Goal: Check status

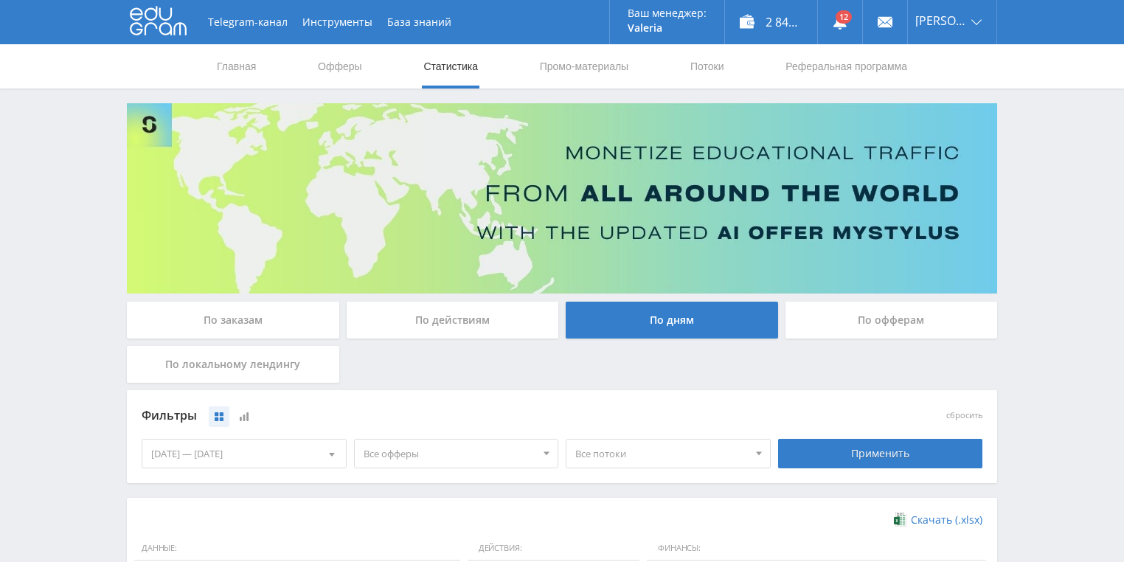
scroll to position [354, 0]
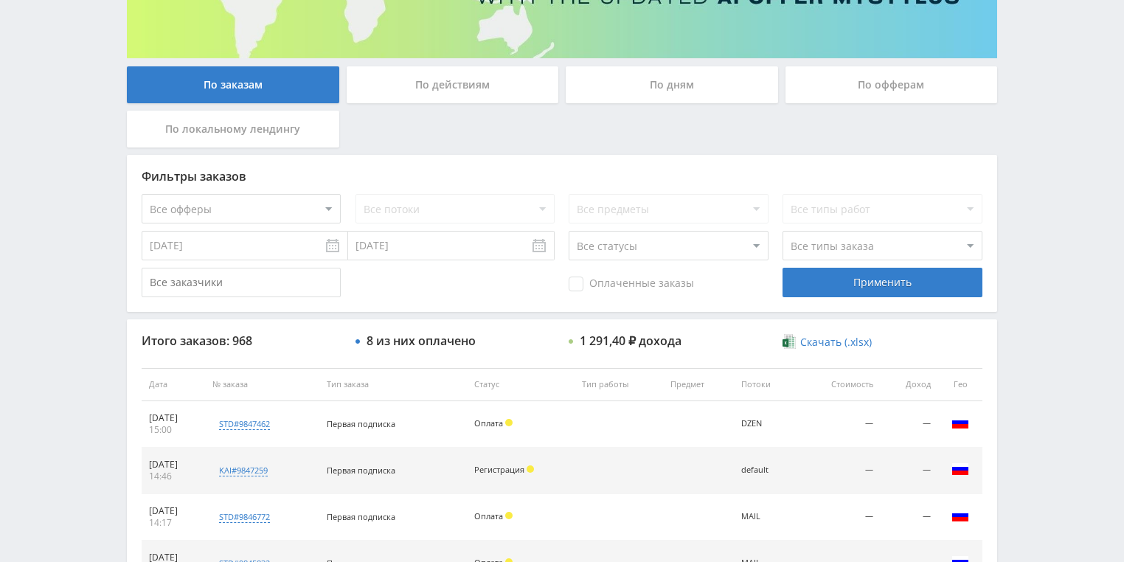
scroll to position [236, 0]
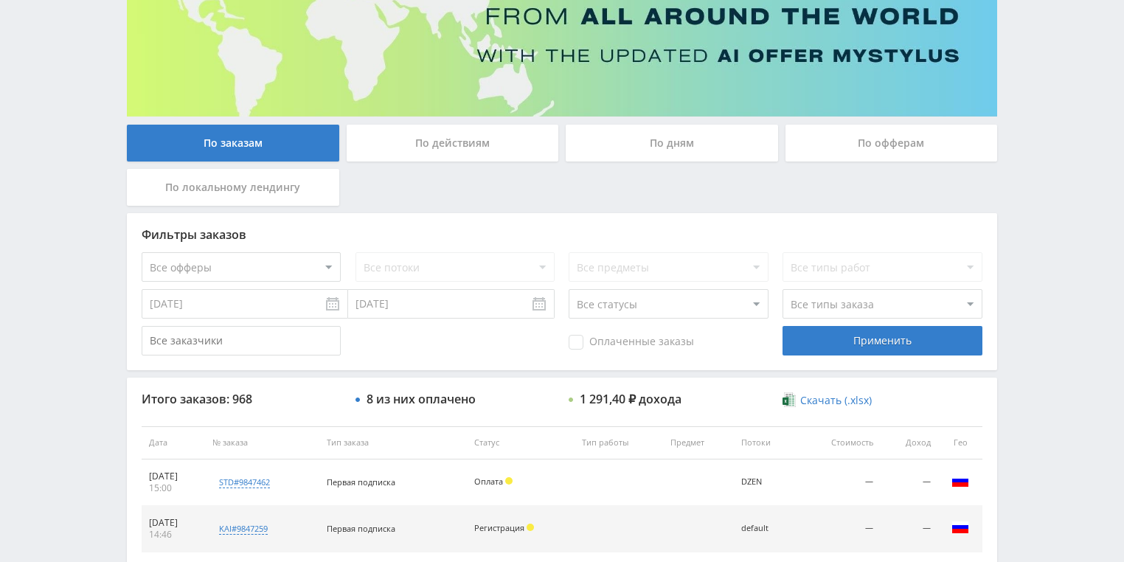
click at [461, 150] on div "По действиям" at bounding box center [452, 143] width 212 height 37
click at [0, 0] on input "По действиям" at bounding box center [0, 0] width 0 height 0
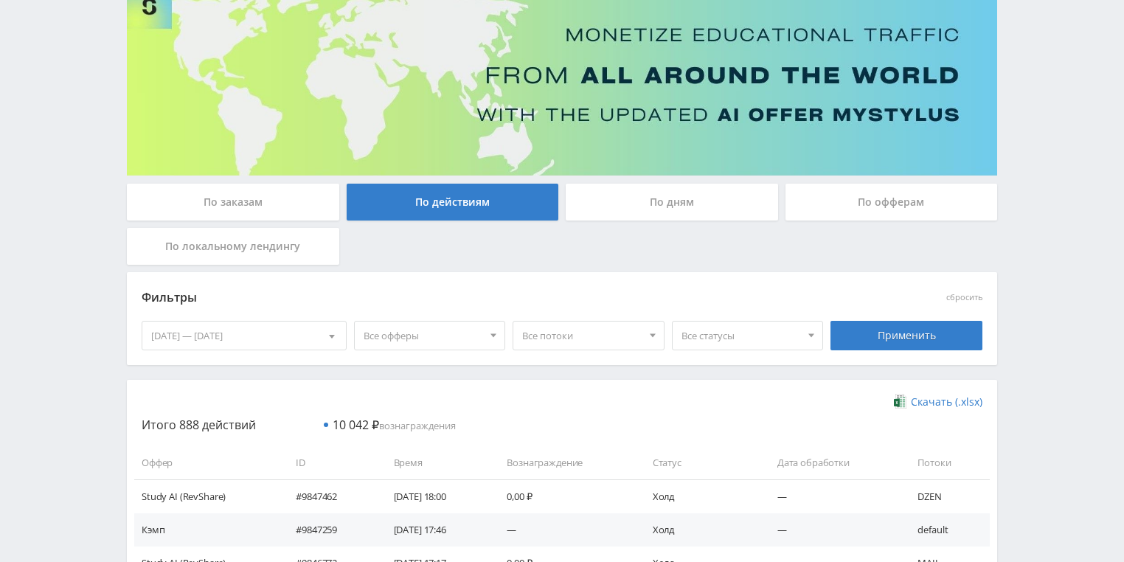
click at [630, 198] on div "По дням" at bounding box center [671, 202] width 212 height 37
click at [0, 0] on input "По дням" at bounding box center [0, 0] width 0 height 0
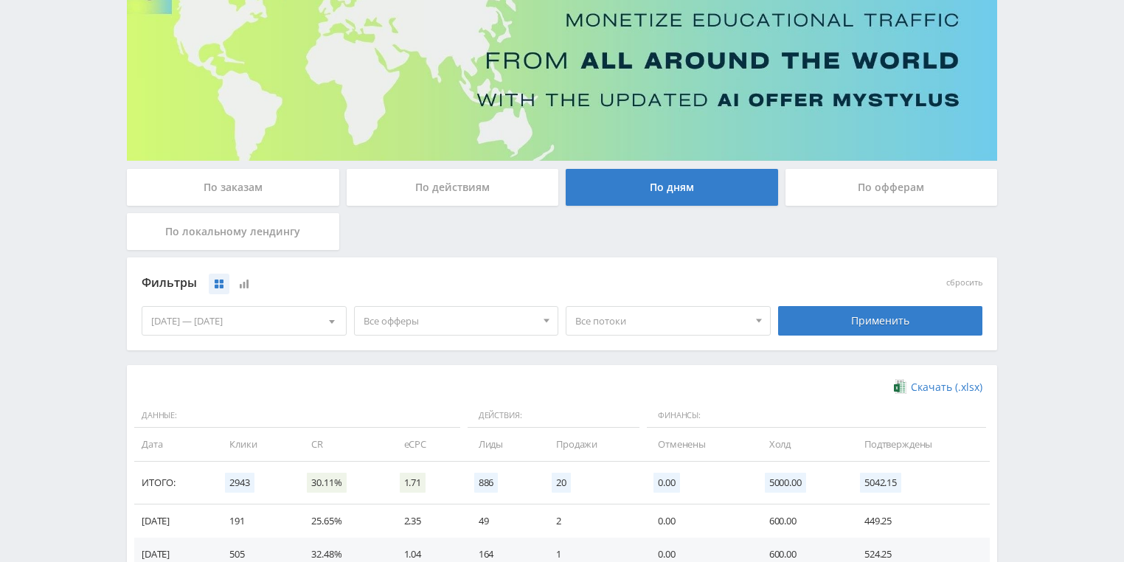
scroll to position [295, 0]
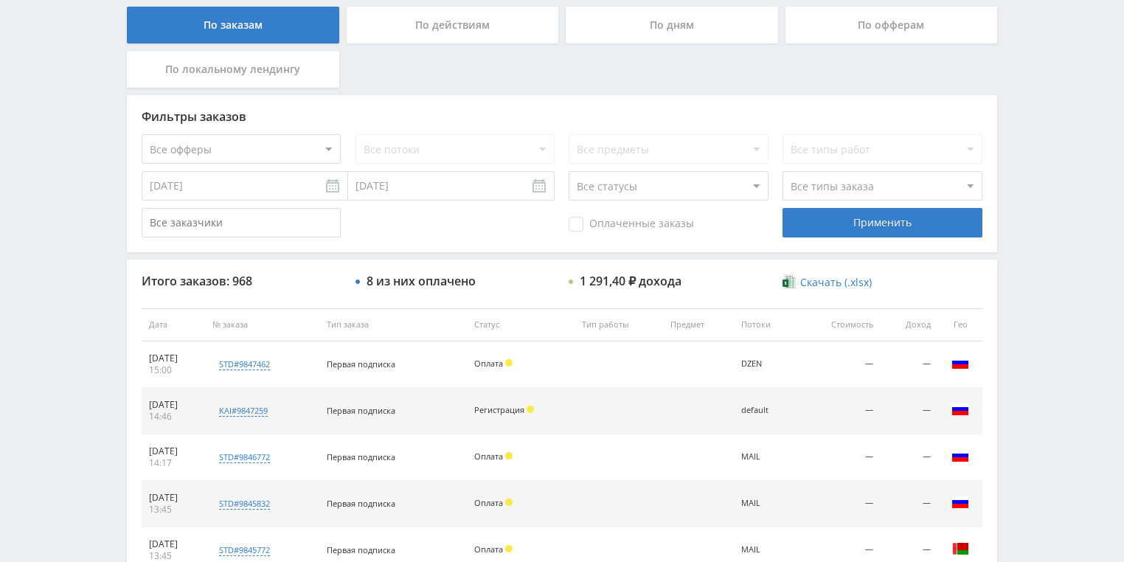
scroll to position [118, 0]
